Goal: Task Accomplishment & Management: Use online tool/utility

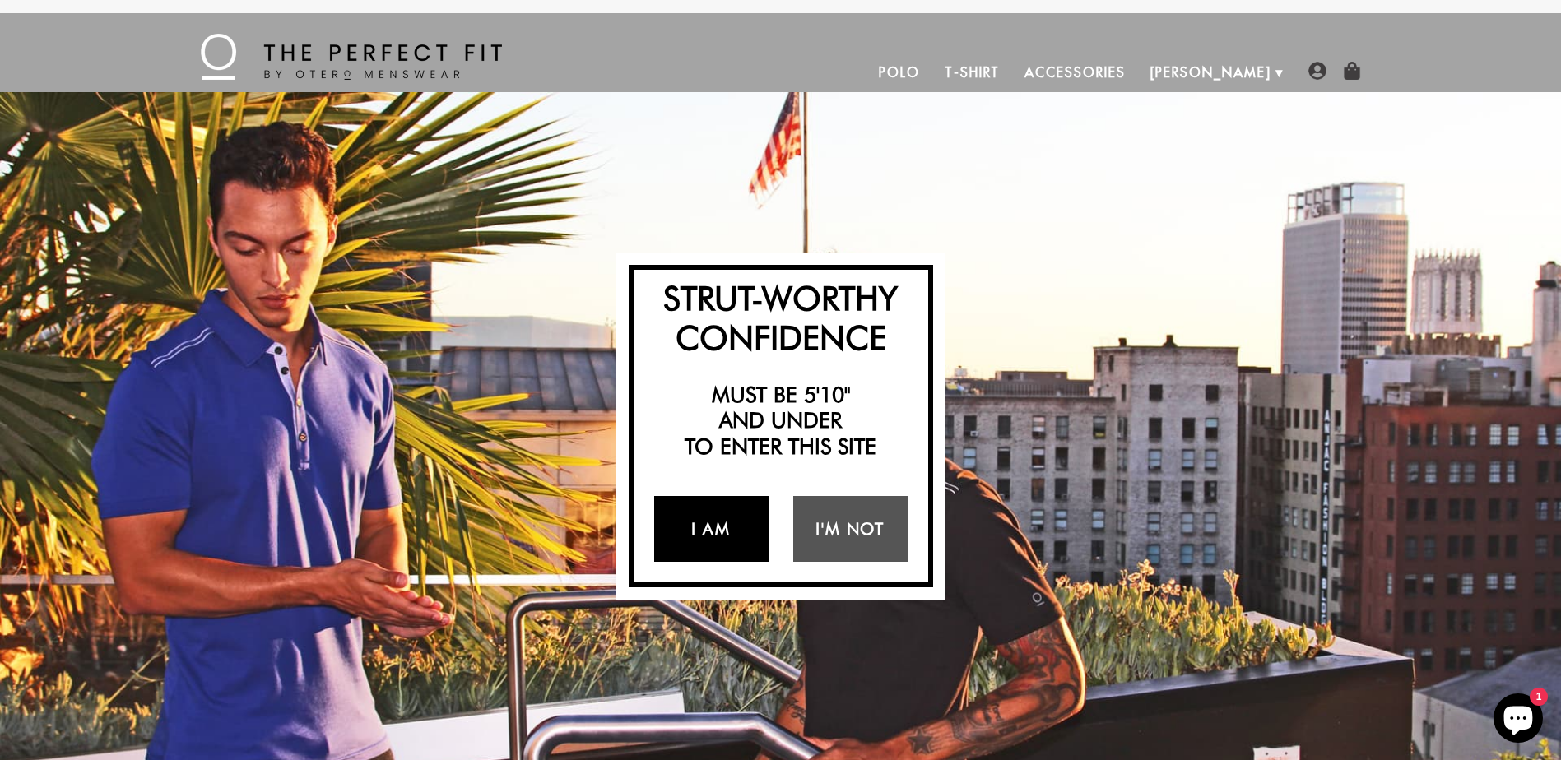
click at [715, 541] on link "I Am" at bounding box center [711, 529] width 114 height 66
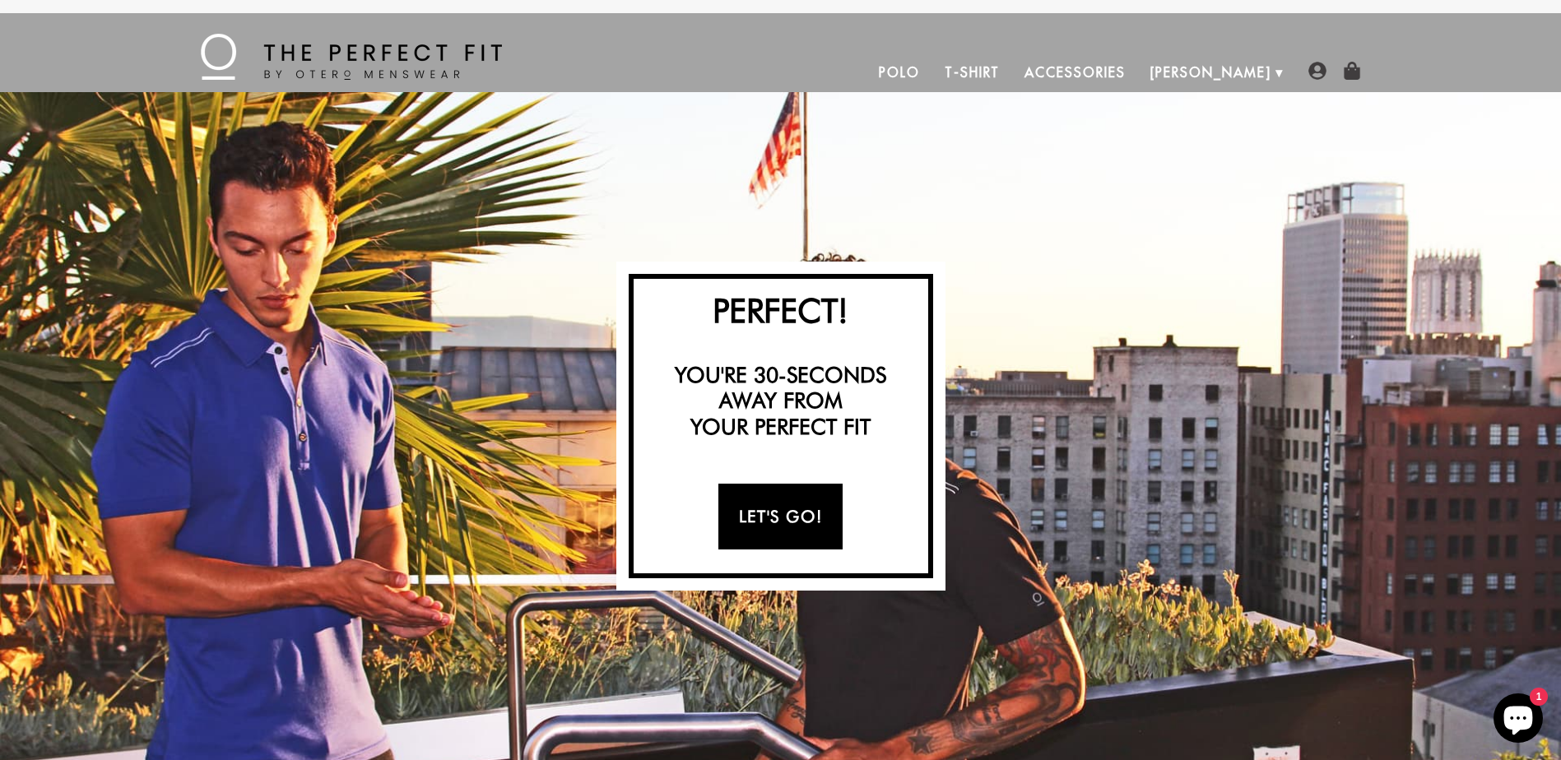
click at [754, 520] on link "Let's Go!" at bounding box center [781, 517] width 124 height 66
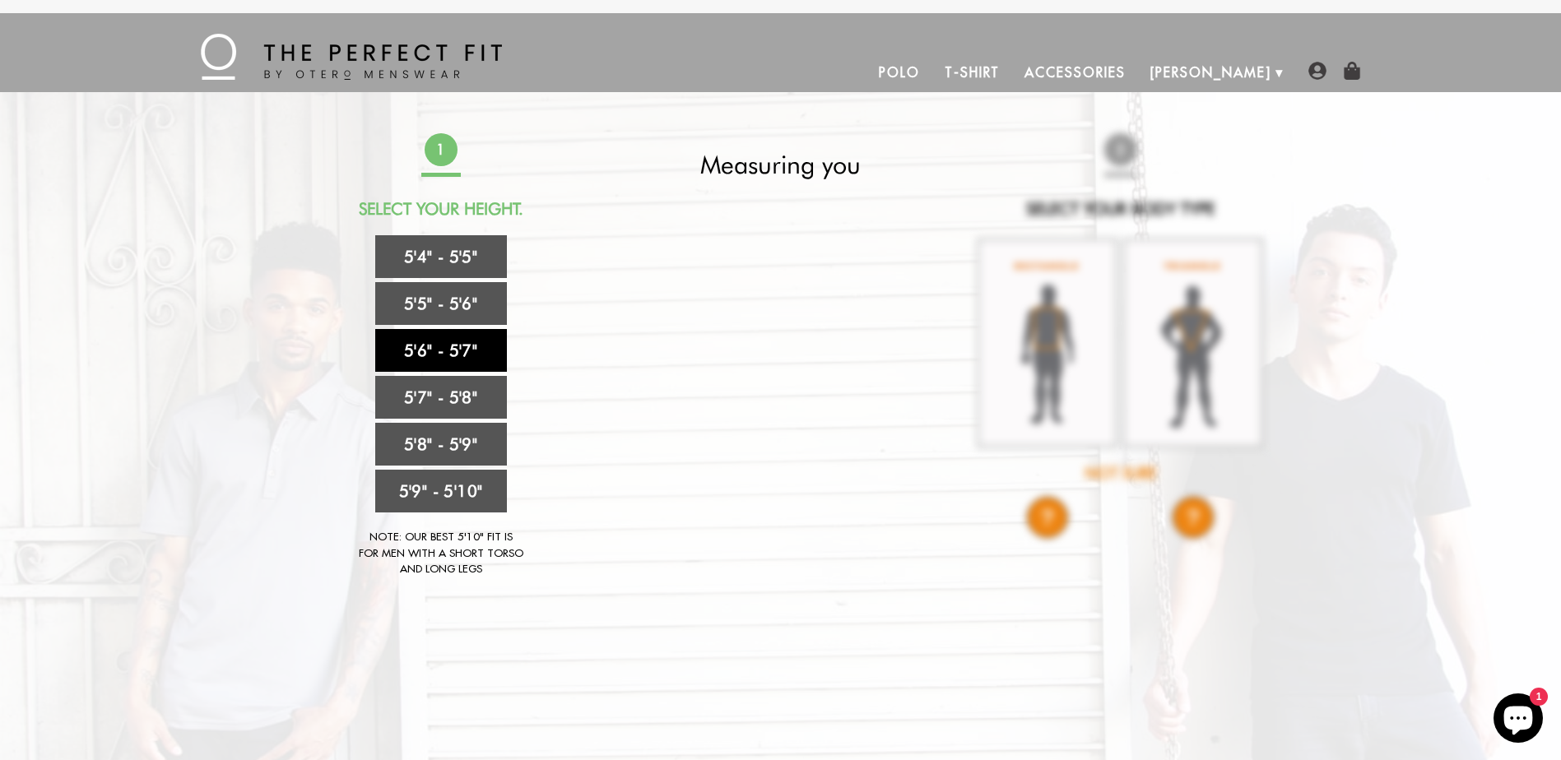
click at [427, 355] on link "5'6" - 5'7"" at bounding box center [441, 350] width 132 height 43
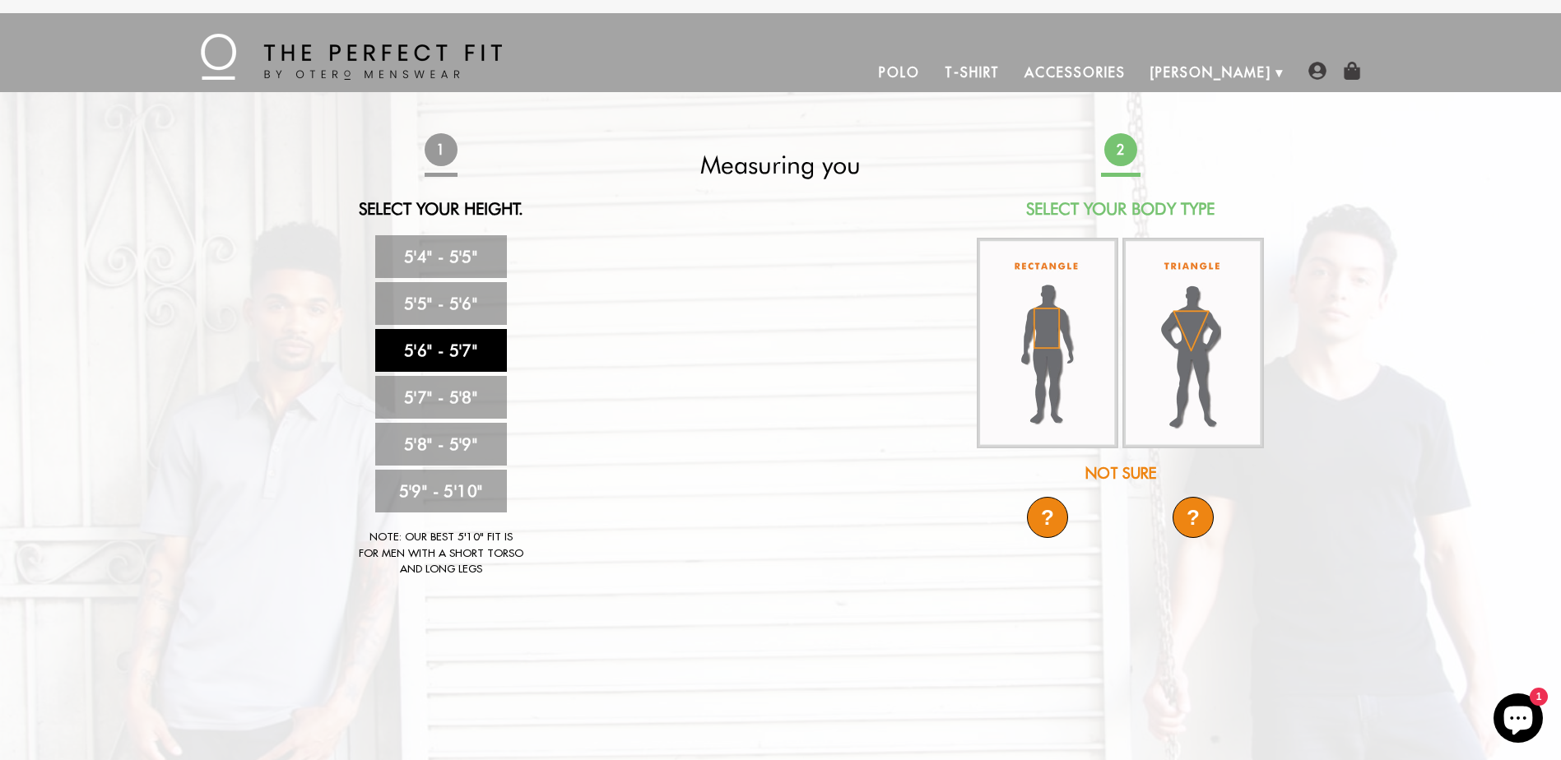
click at [796, 403] on video at bounding box center [780, 343] width 588 height 295
click at [1062, 397] on img at bounding box center [1048, 343] width 142 height 208
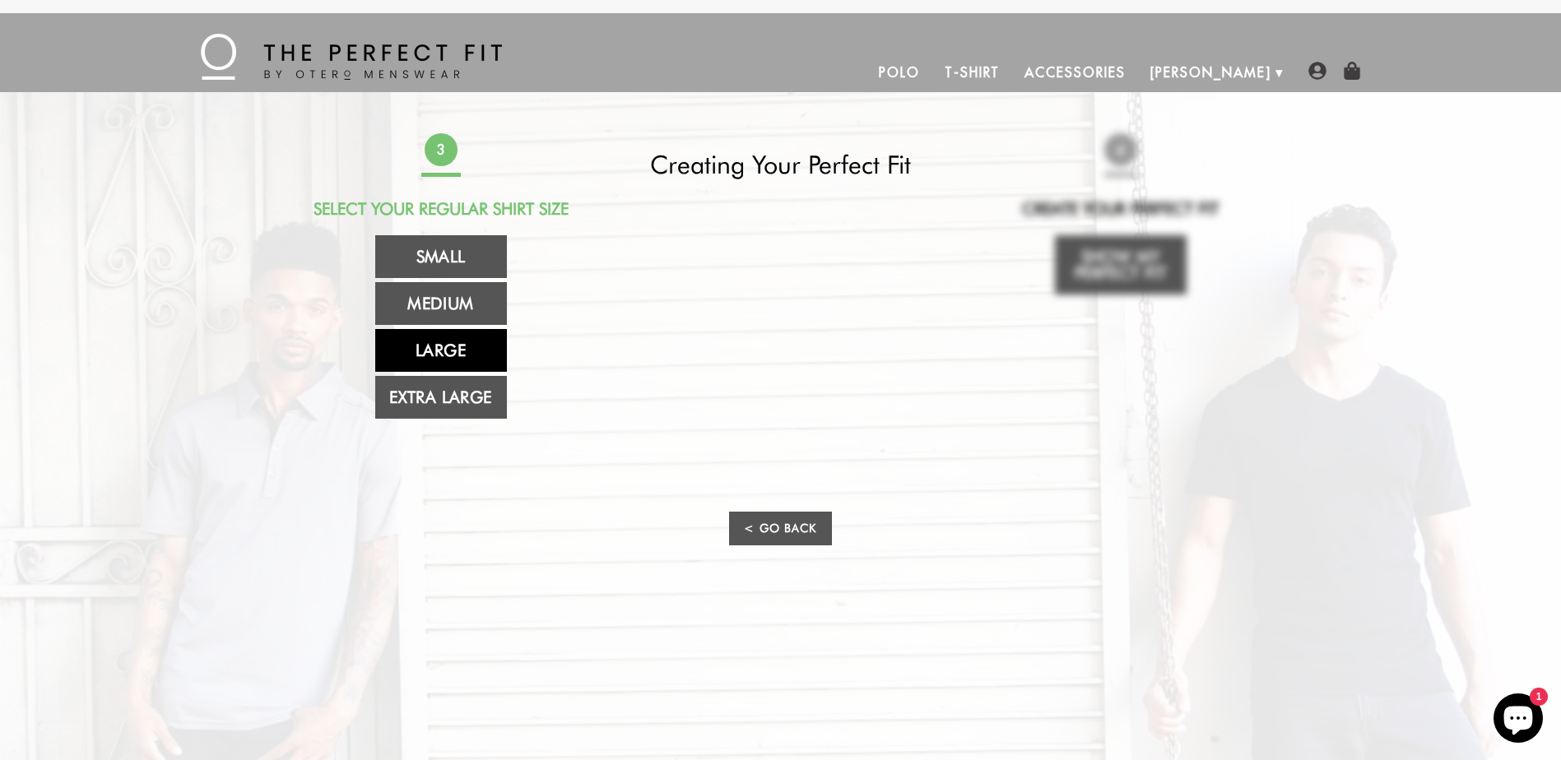
click at [472, 347] on link "Large" at bounding box center [441, 350] width 132 height 43
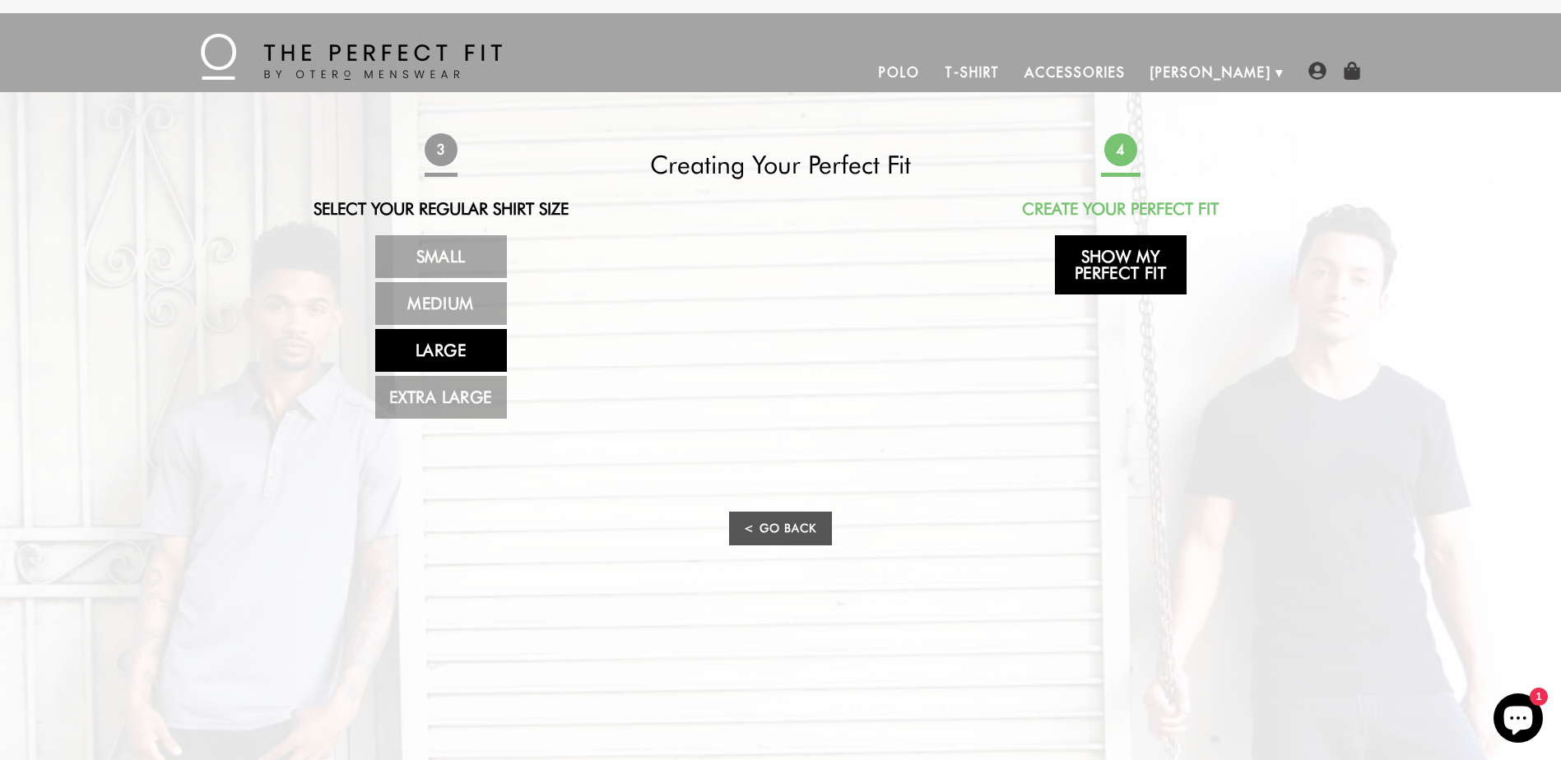
click at [1114, 272] on link "Show My Perfect Fit" at bounding box center [1121, 264] width 132 height 59
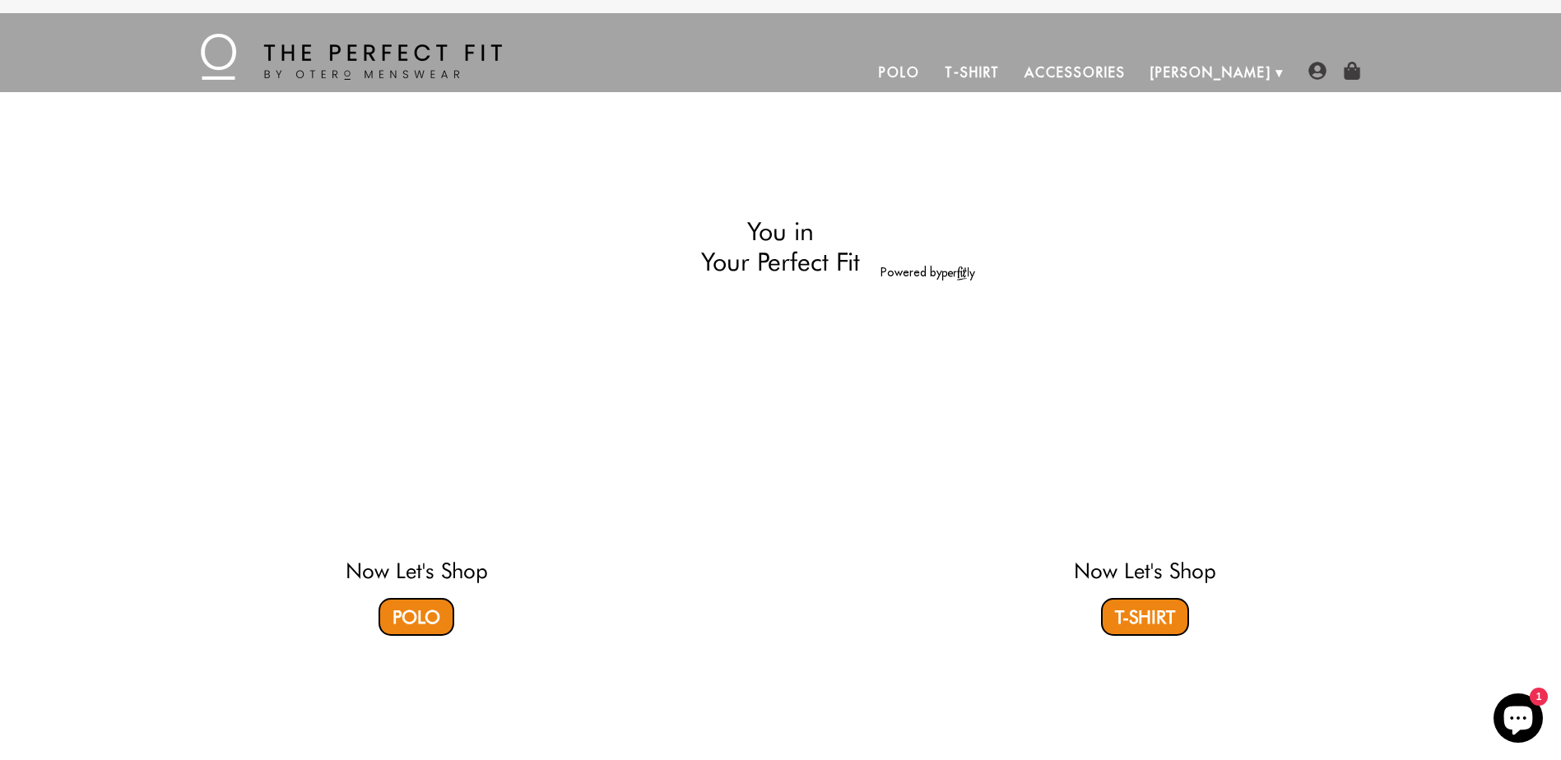
select select "56-57"
select select "L"
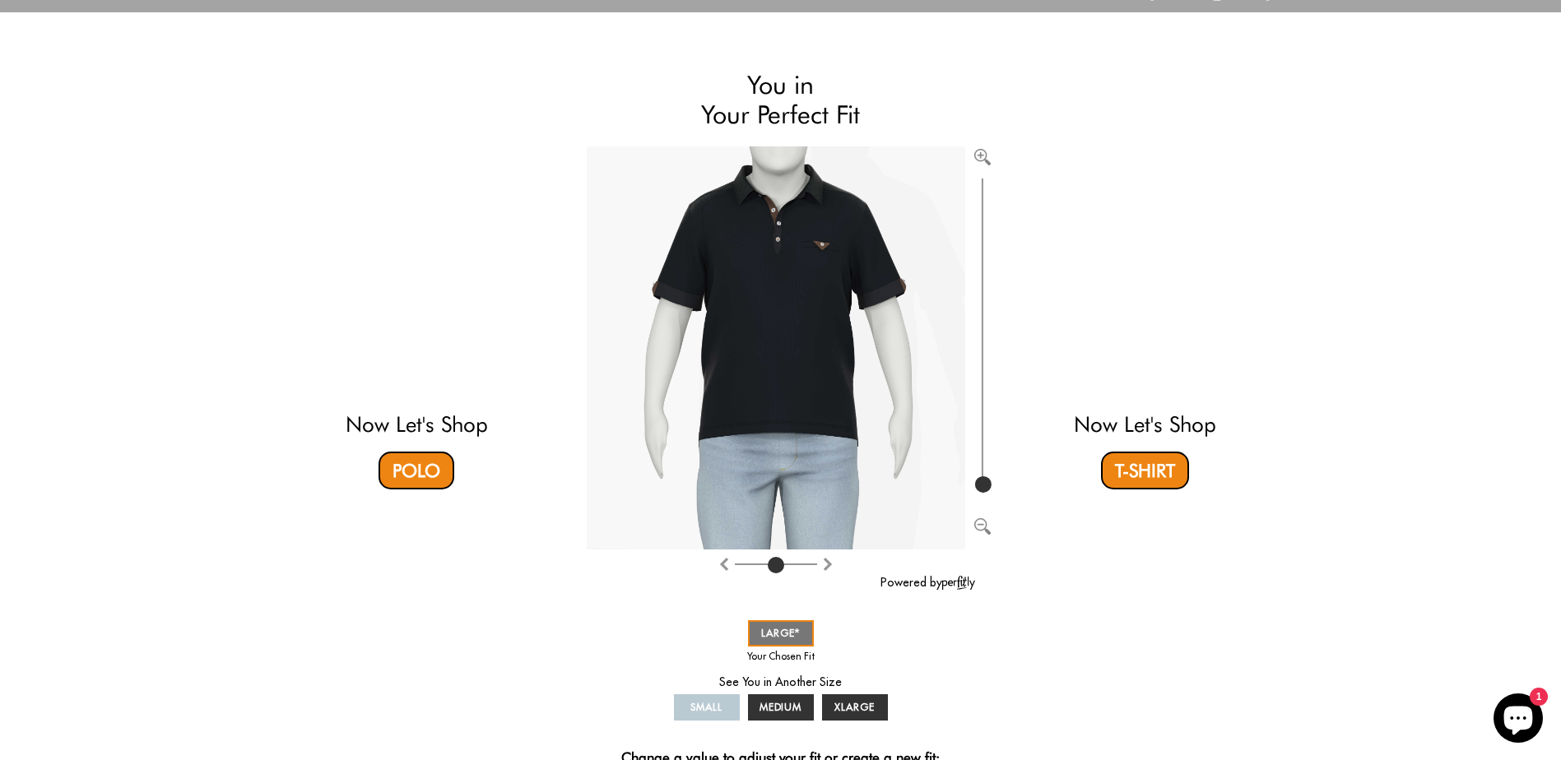
scroll to position [165, 0]
